Goal: Information Seeking & Learning: Learn about a topic

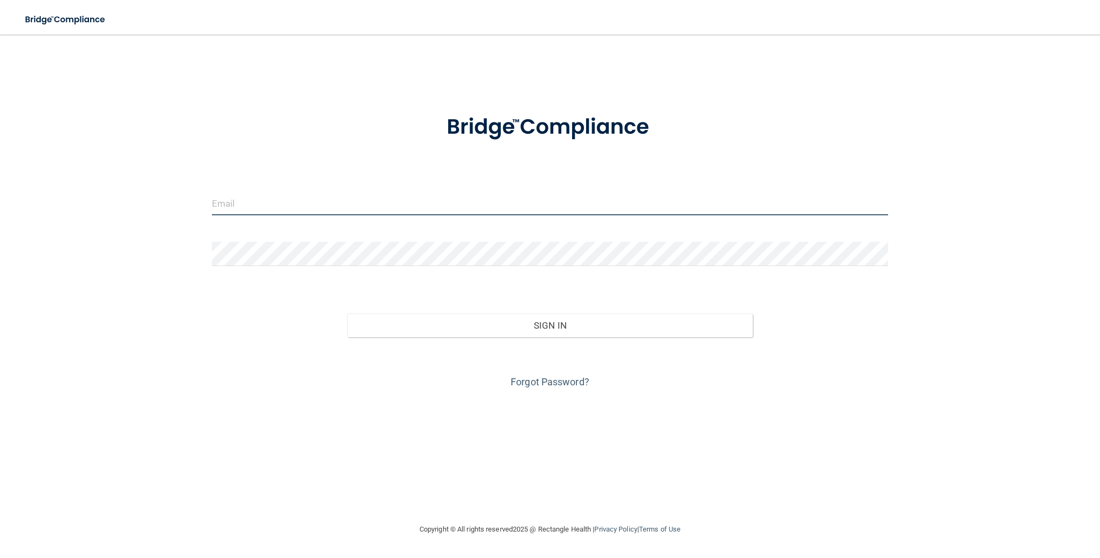
click at [243, 210] on input "email" at bounding box center [550, 203] width 676 height 24
type input "[EMAIL_ADDRESS][DOMAIN_NAME]"
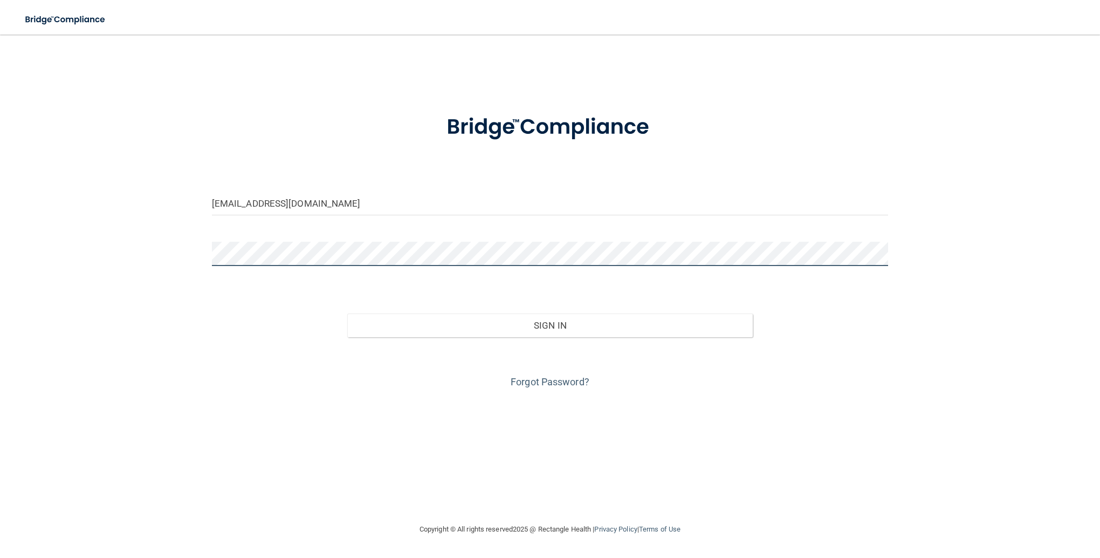
click at [347, 313] on button "Sign In" at bounding box center [550, 325] width 406 height 24
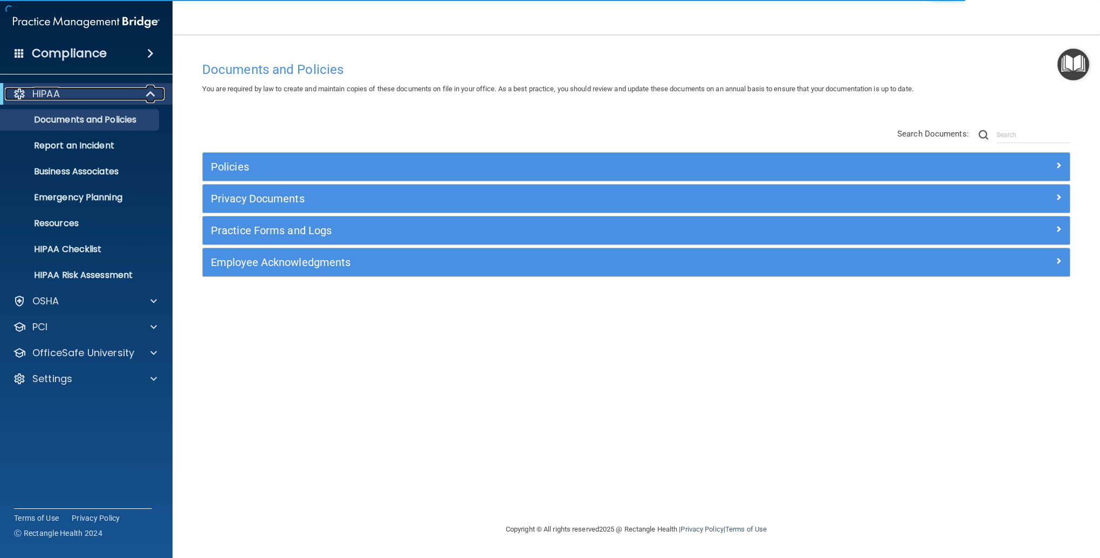
click at [48, 99] on p "HIPAA" at bounding box center [46, 93] width 28 height 13
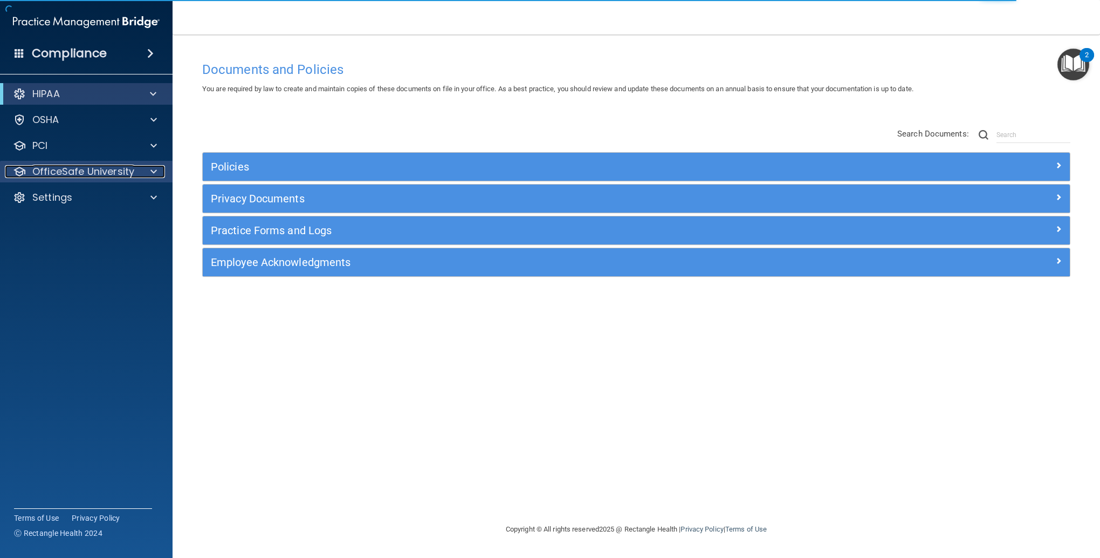
click at [61, 172] on p "OfficeSafe University" at bounding box center [83, 171] width 102 height 13
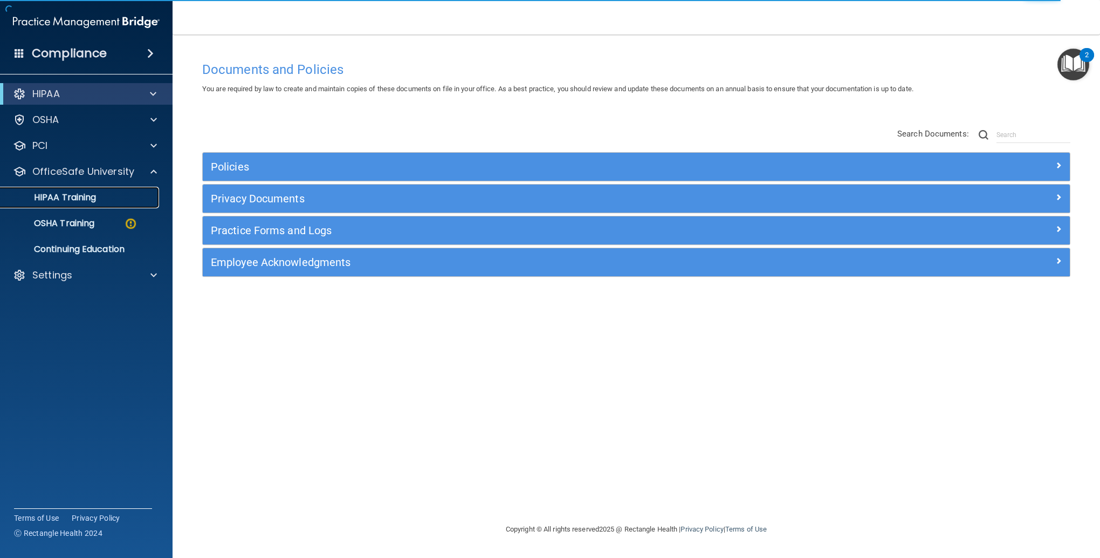
click at [66, 195] on p "HIPAA Training" at bounding box center [51, 197] width 89 height 11
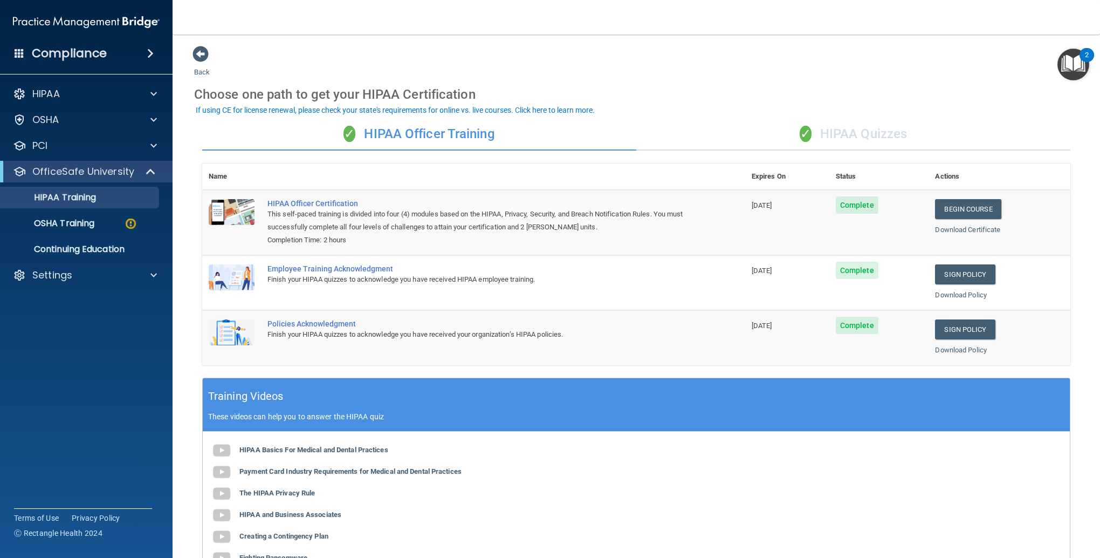
click at [839, 136] on div "✓ HIPAA Quizzes" at bounding box center [853, 134] width 434 height 32
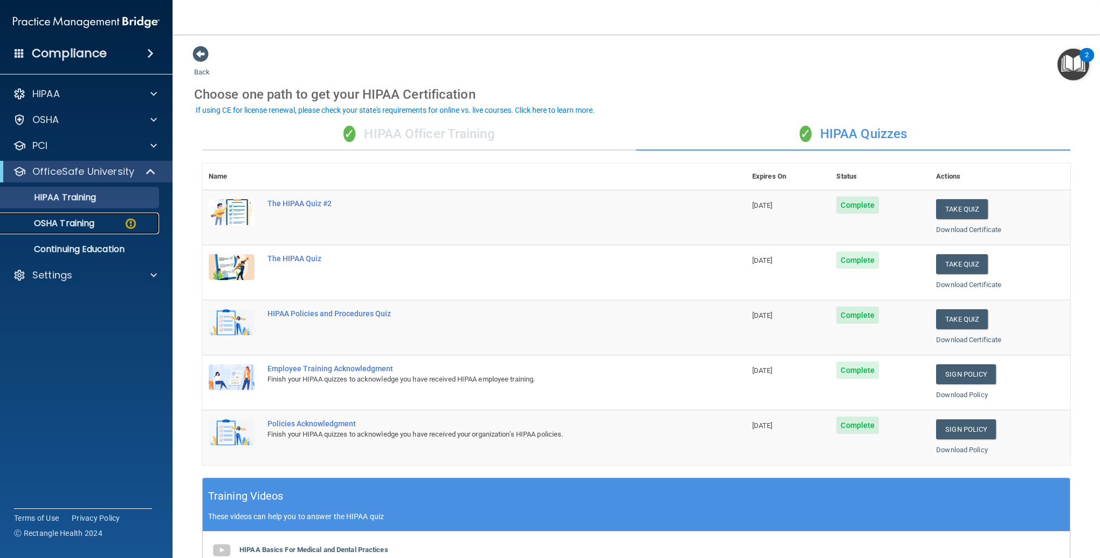
click at [57, 218] on p "OSHA Training" at bounding box center [50, 223] width 87 height 11
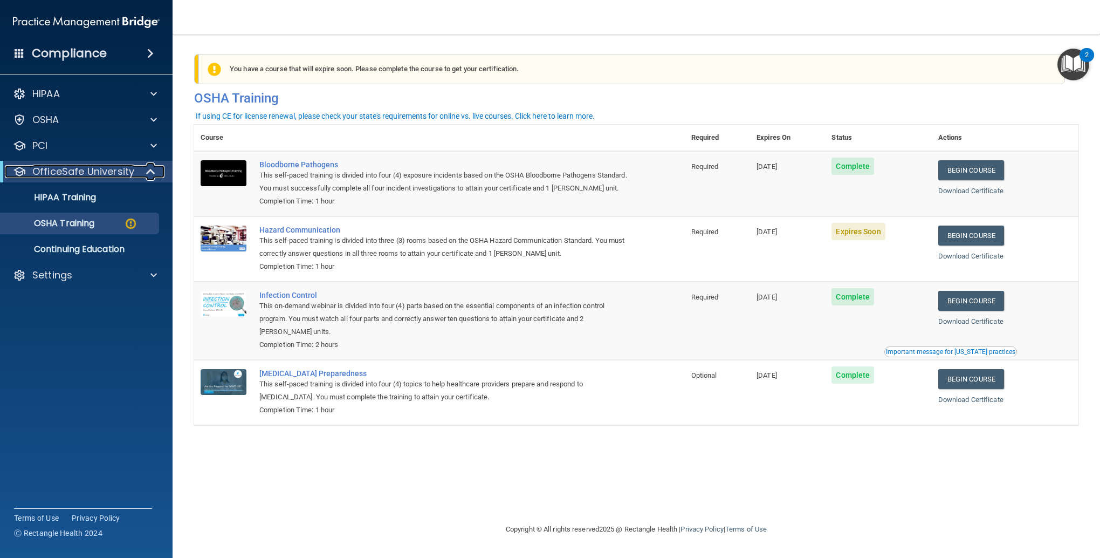
click at [69, 170] on p "OfficeSafe University" at bounding box center [83, 171] width 102 height 13
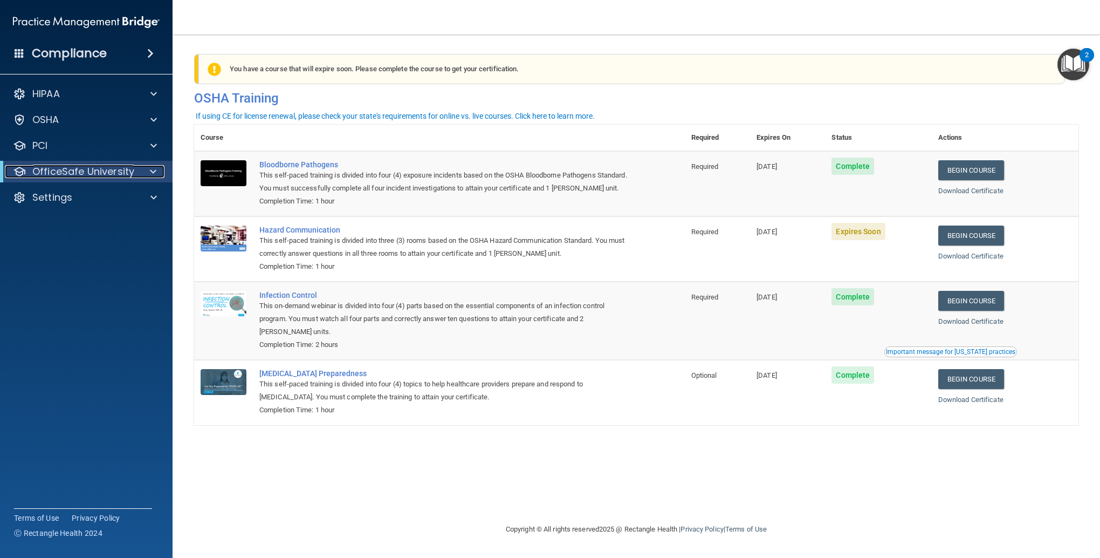
click at [69, 170] on p "OfficeSafe University" at bounding box center [83, 171] width 102 height 13
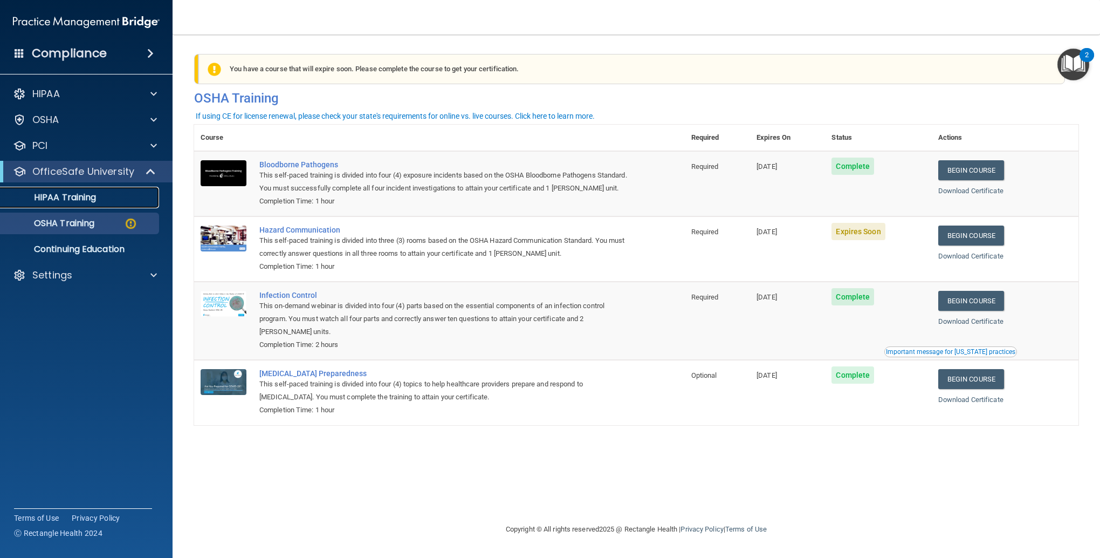
click at [72, 190] on link "HIPAA Training" at bounding box center [74, 198] width 170 height 22
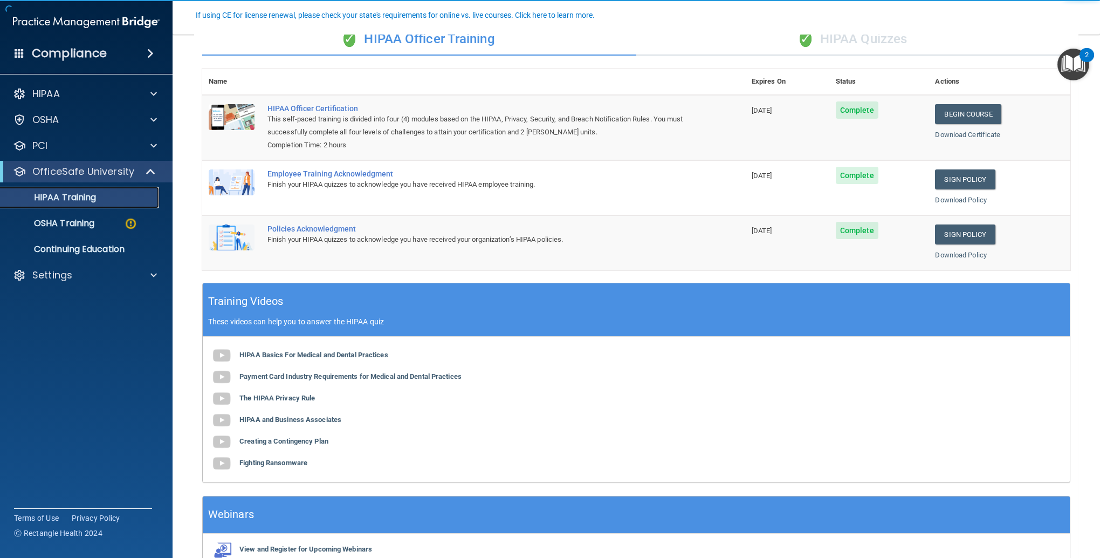
scroll to position [155, 0]
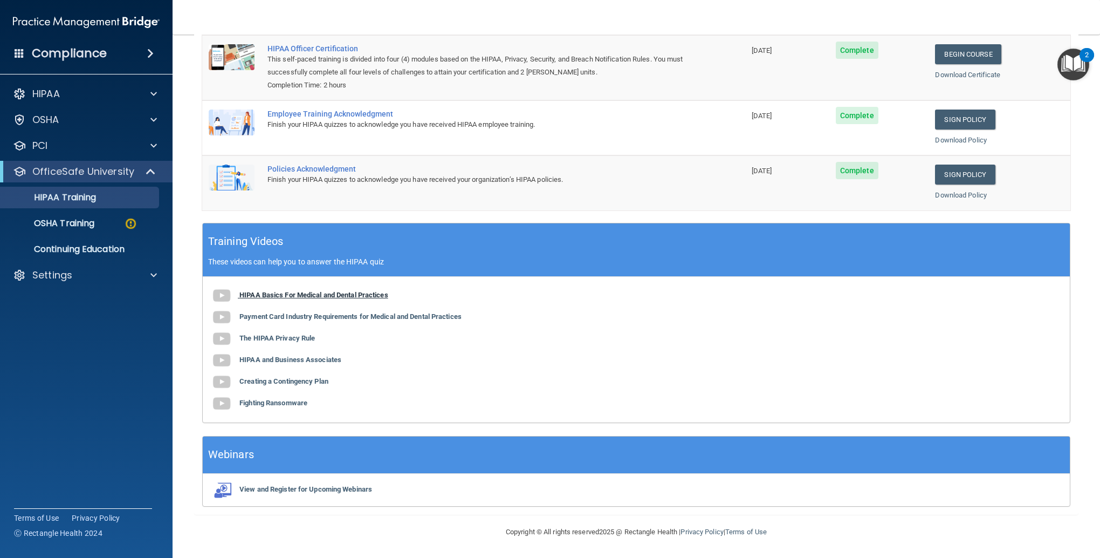
click at [348, 296] on b "HIPAA Basics For Medical and Dental Practices" at bounding box center [313, 295] width 149 height 8
click at [312, 320] on b "Payment Card Industry Requirements for Medical and Dental Practices" at bounding box center [350, 316] width 222 height 8
click at [339, 317] on b "Payment Card Industry Requirements for Medical and Dental Practices" at bounding box center [350, 316] width 222 height 8
click at [293, 341] on b "The HIPAA Privacy Rule" at bounding box center [277, 338] width 76 height 8
click at [293, 362] on b "HIPAA and Business Associates" at bounding box center [290, 359] width 102 height 8
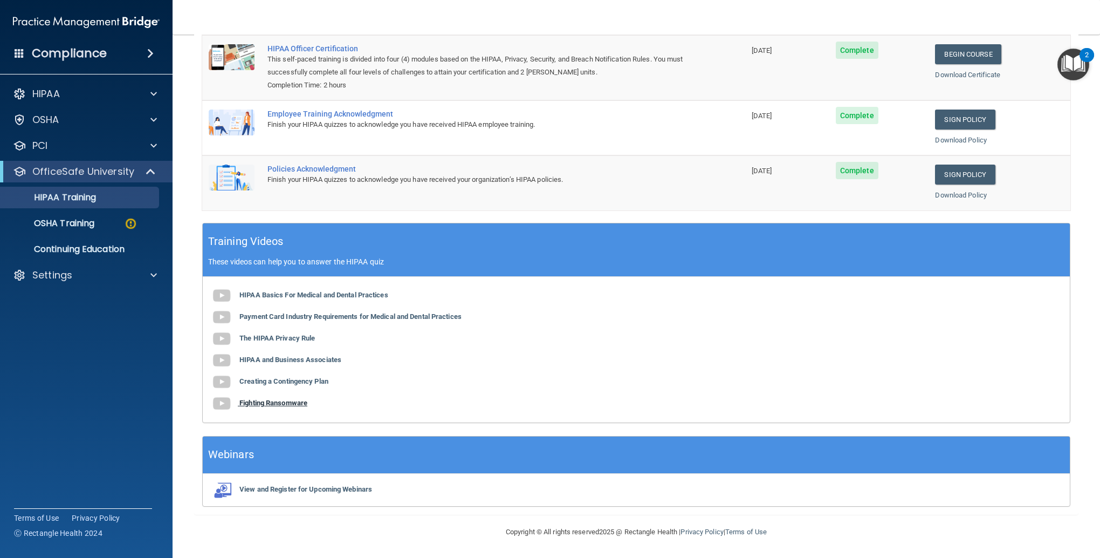
click at [306, 402] on b "Fighting Ransomware" at bounding box center [273, 403] width 68 height 8
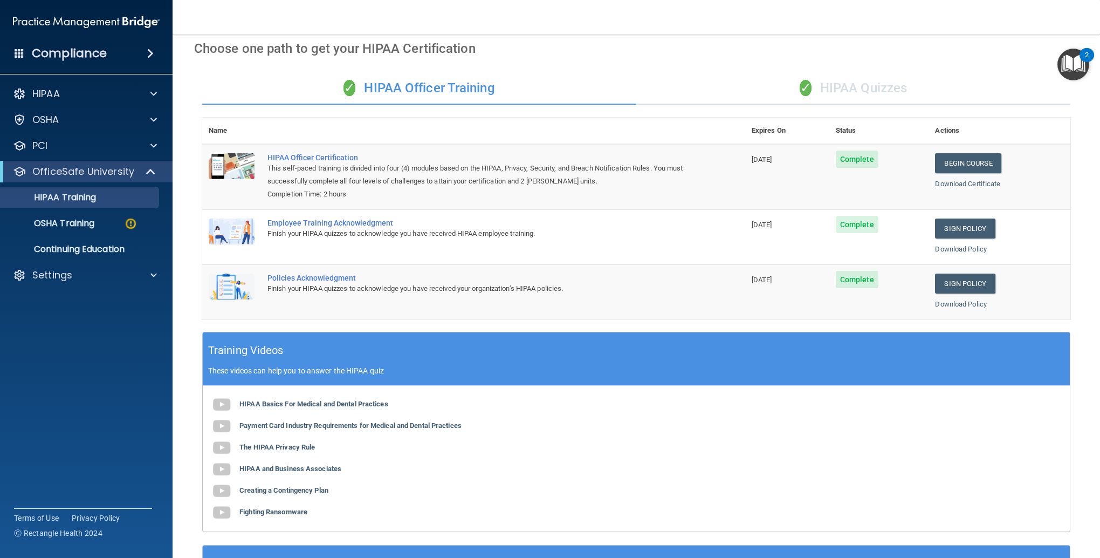
scroll to position [0, 0]
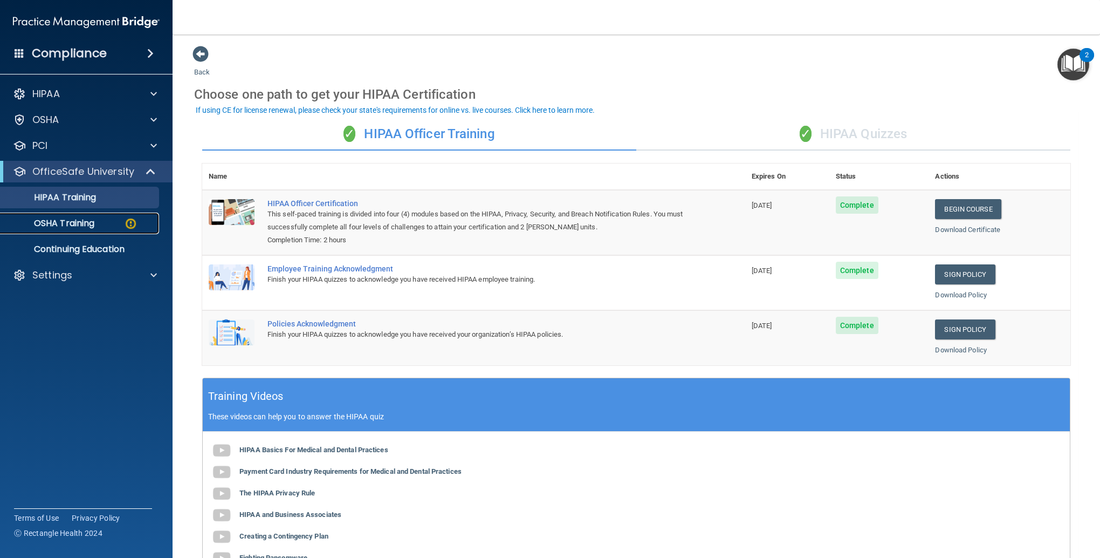
click at [94, 220] on p "OSHA Training" at bounding box center [50, 223] width 87 height 11
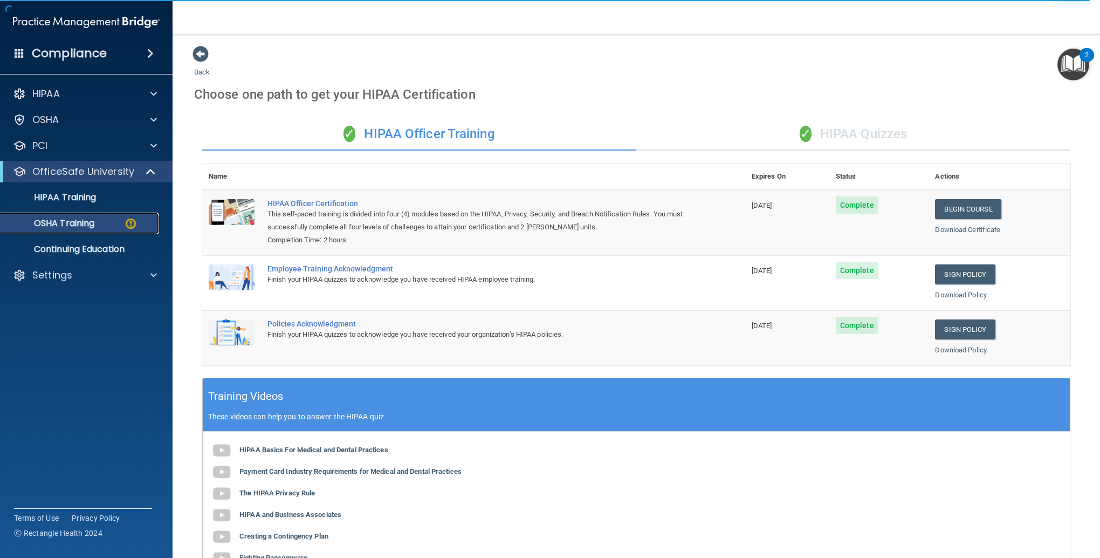
click at [88, 219] on p "OSHA Training" at bounding box center [50, 223] width 87 height 11
